Goal: Check status: Check status

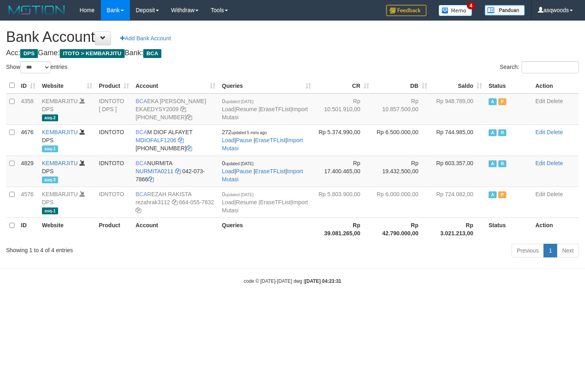
select select "***"
click at [67, 295] on body "Toggle navigation Home Bank Account List Load By Website Group [ITOTO] KEMBARJI…" at bounding box center [292, 152] width 585 height 305
